Goal: Download file/media

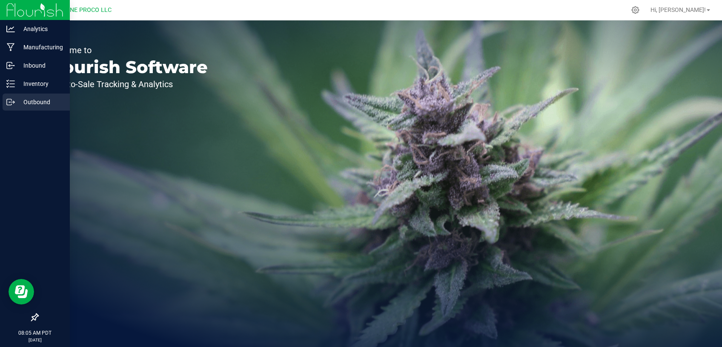
click at [35, 102] on p "Outbound" at bounding box center [40, 102] width 51 height 10
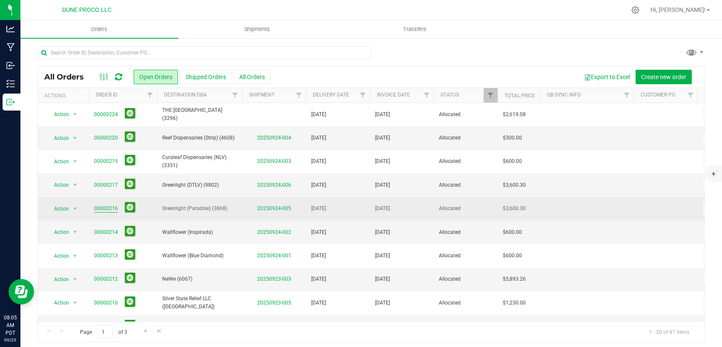
click at [112, 208] on link "00000216" at bounding box center [106, 209] width 24 height 8
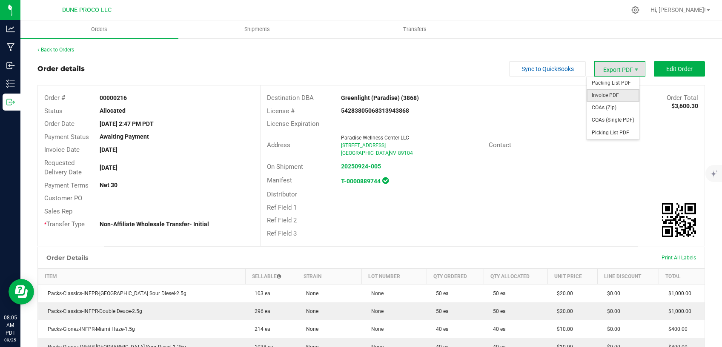
click at [601, 92] on span "Invoice PDF" at bounding box center [613, 95] width 53 height 12
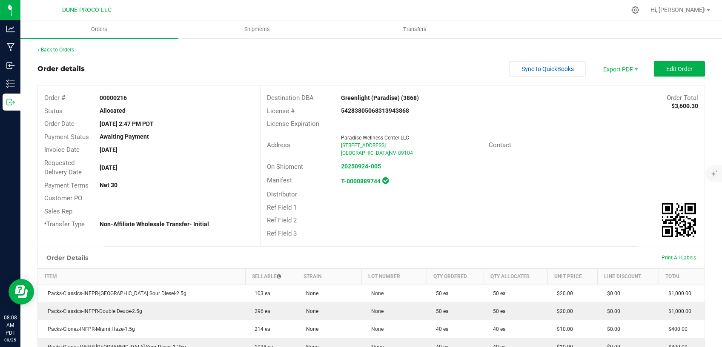
click at [63, 48] on link "Back to Orders" at bounding box center [55, 50] width 37 height 6
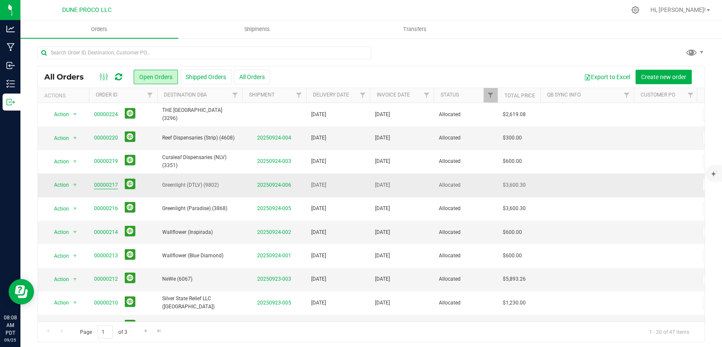
click at [107, 184] on link "00000217" at bounding box center [106, 185] width 24 height 8
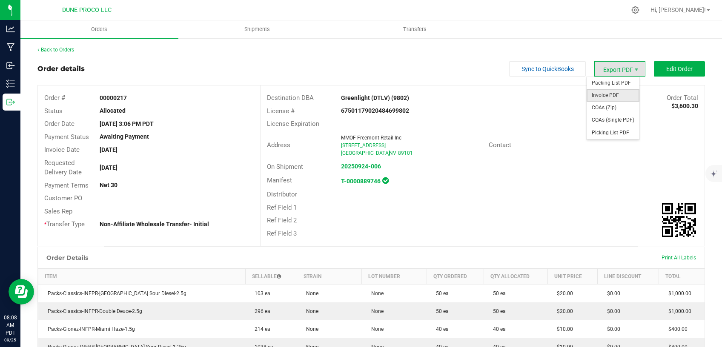
click at [606, 95] on span "Invoice PDF" at bounding box center [613, 95] width 53 height 12
